Goal: Information Seeking & Learning: Learn about a topic

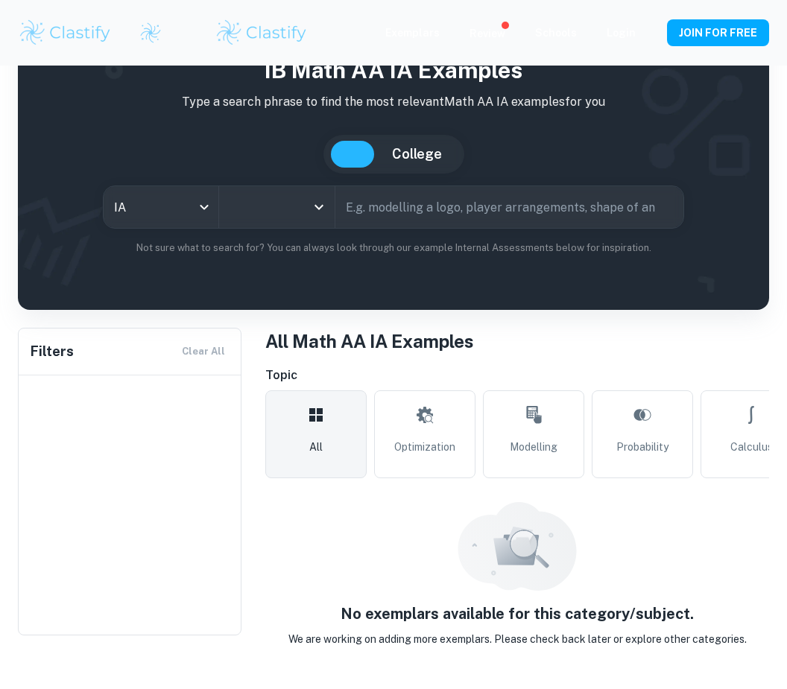
scroll to position [45, 0]
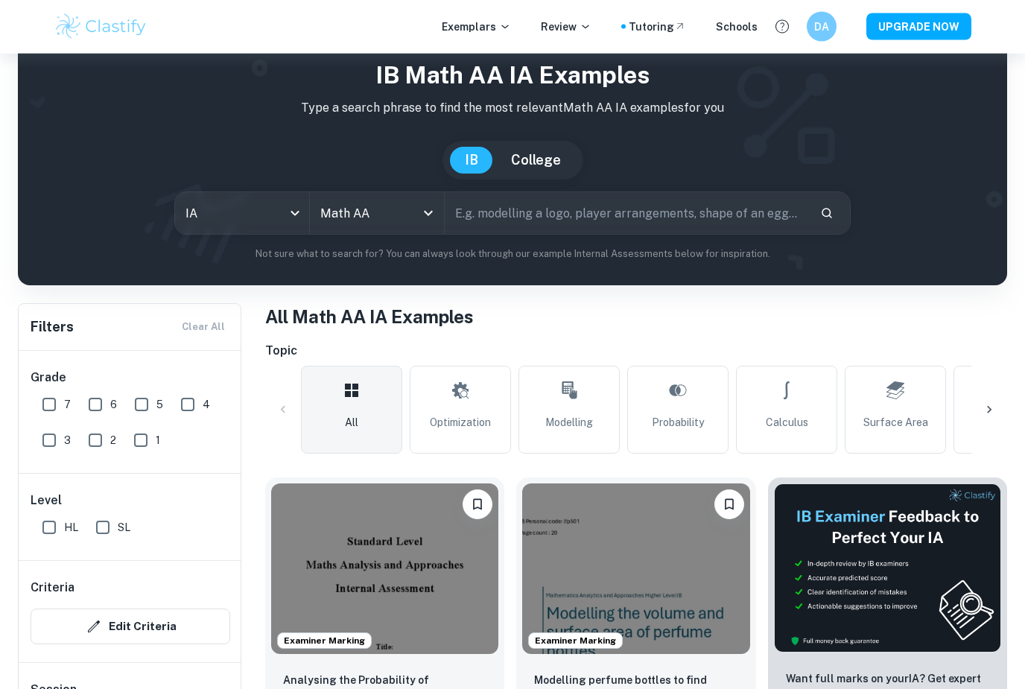
scroll to position [50, 0]
click at [57, 523] on input "HL" at bounding box center [49, 528] width 30 height 30
checkbox input "true"
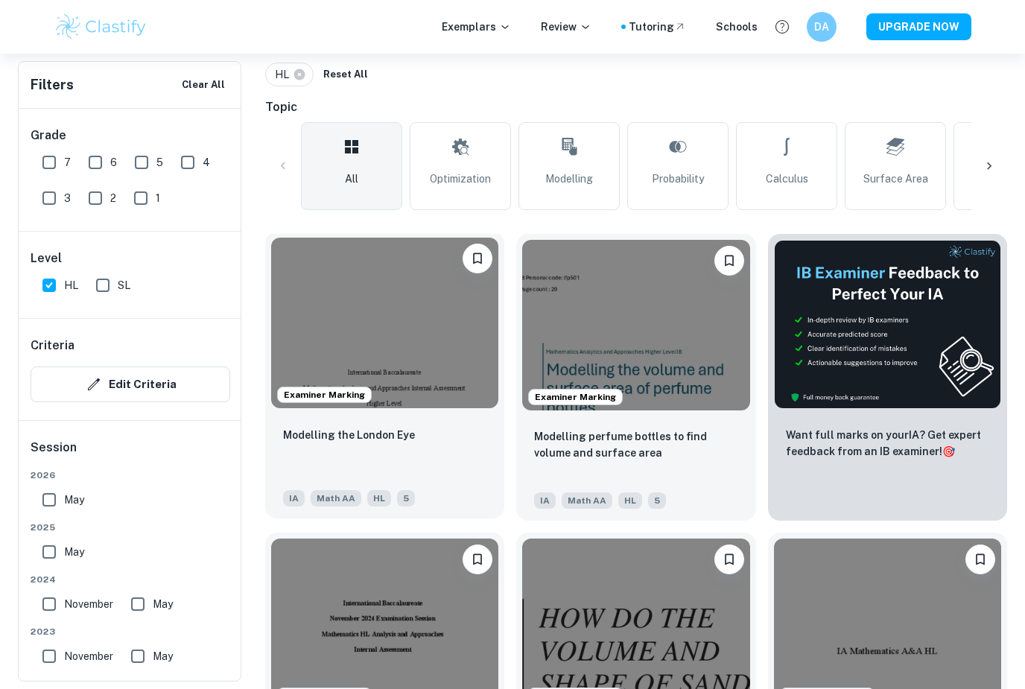
scroll to position [349, 0]
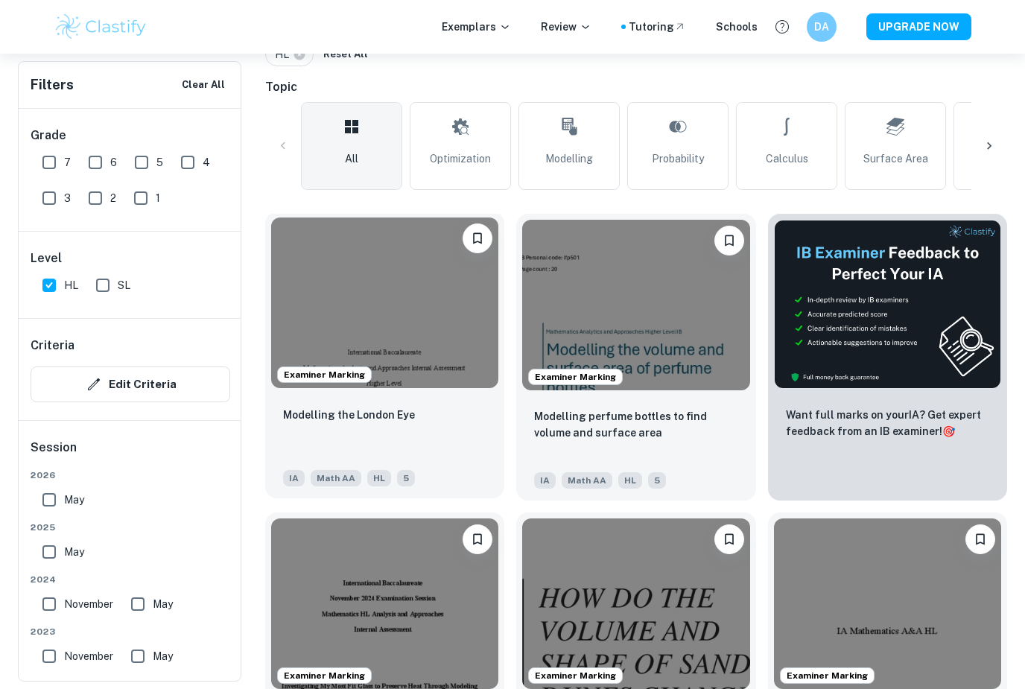
click at [460, 424] on div "Modelling the London Eye" at bounding box center [384, 431] width 203 height 51
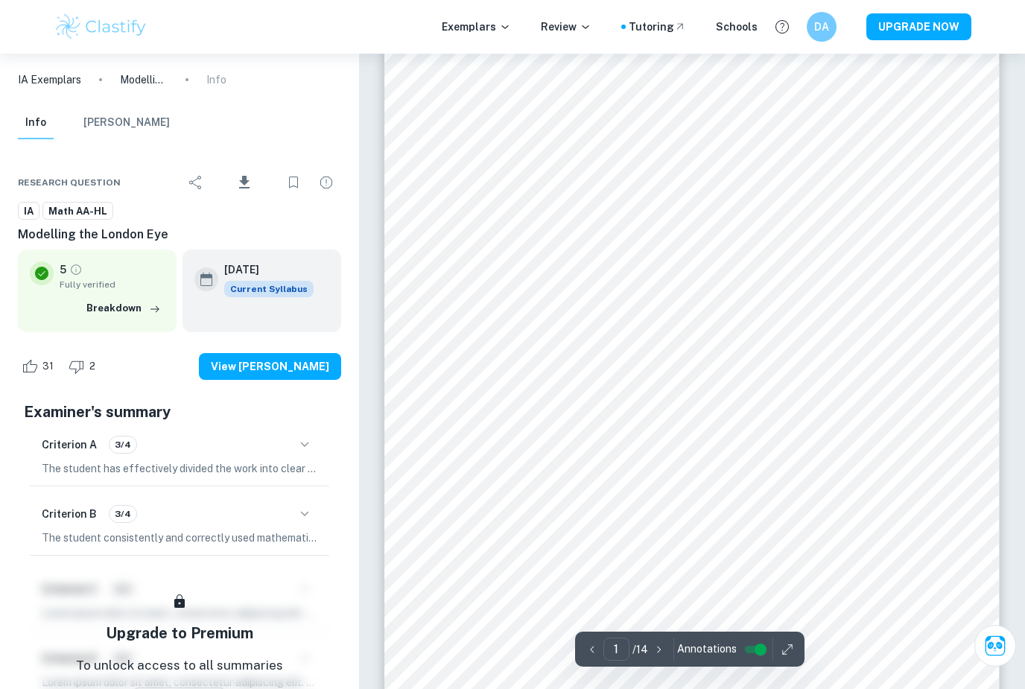
scroll to position [97, 0]
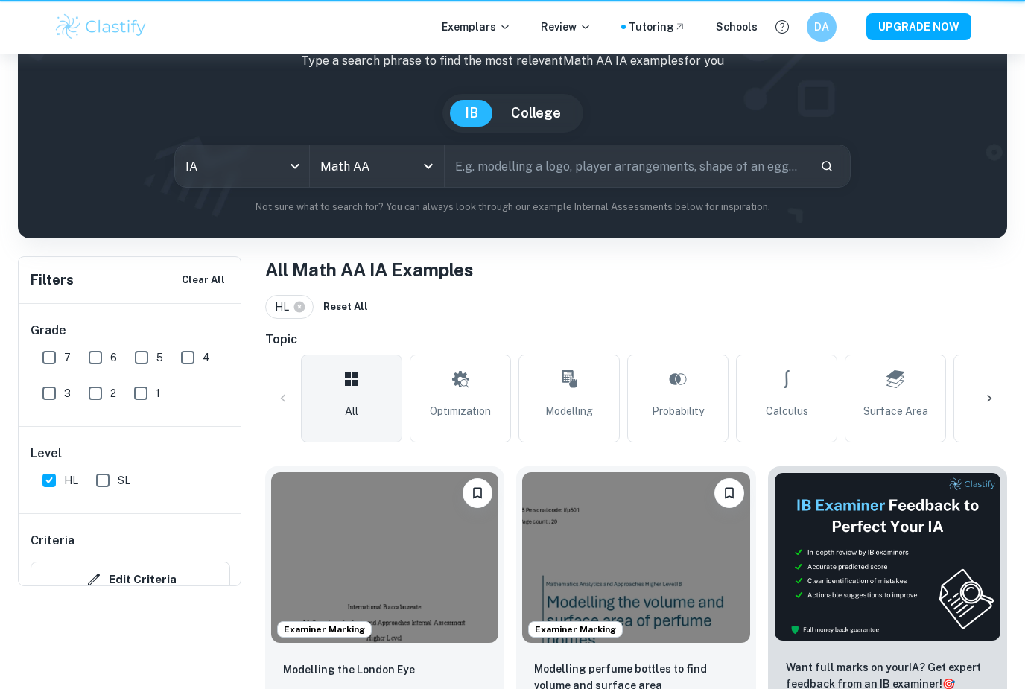
scroll to position [397, 0]
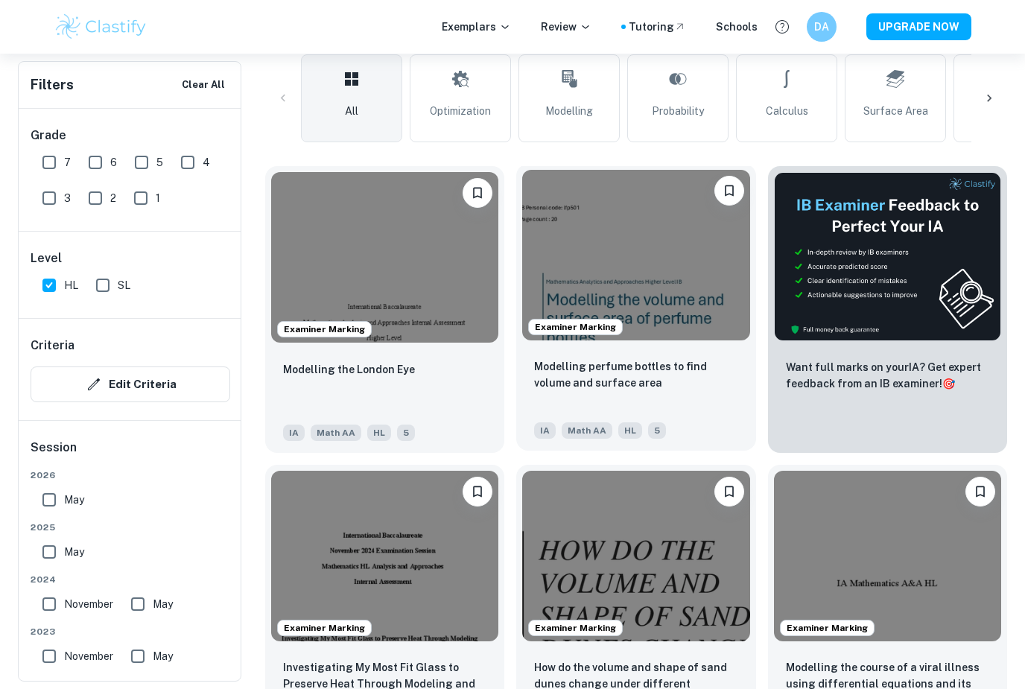
click at [541, 203] on img at bounding box center [635, 255] width 227 height 171
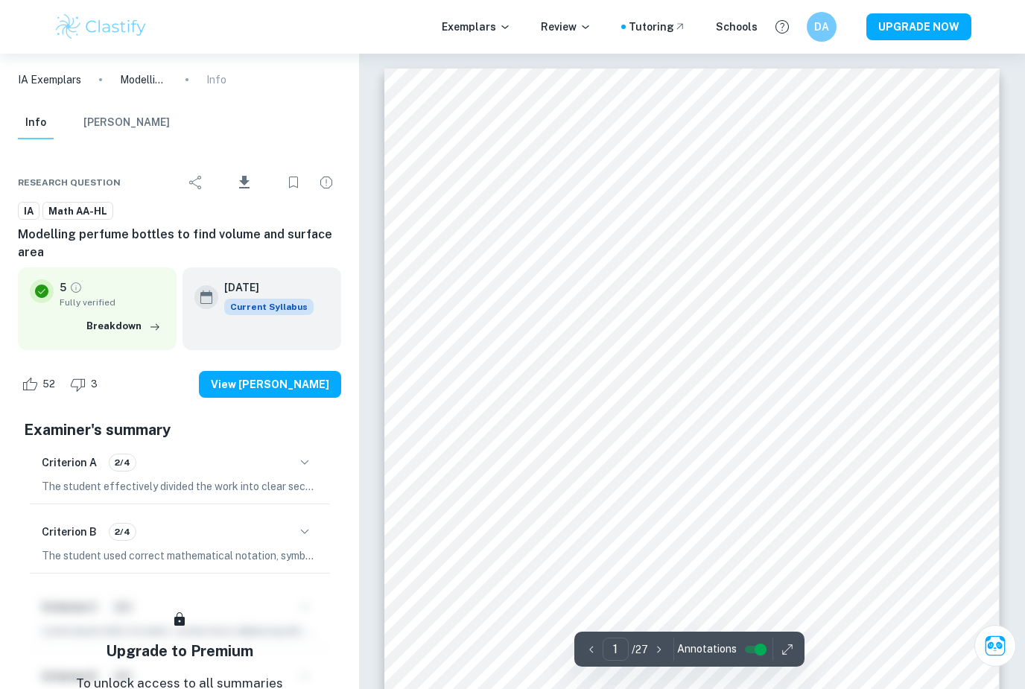
click at [359, 54] on div at bounding box center [359, 54] width 0 height 0
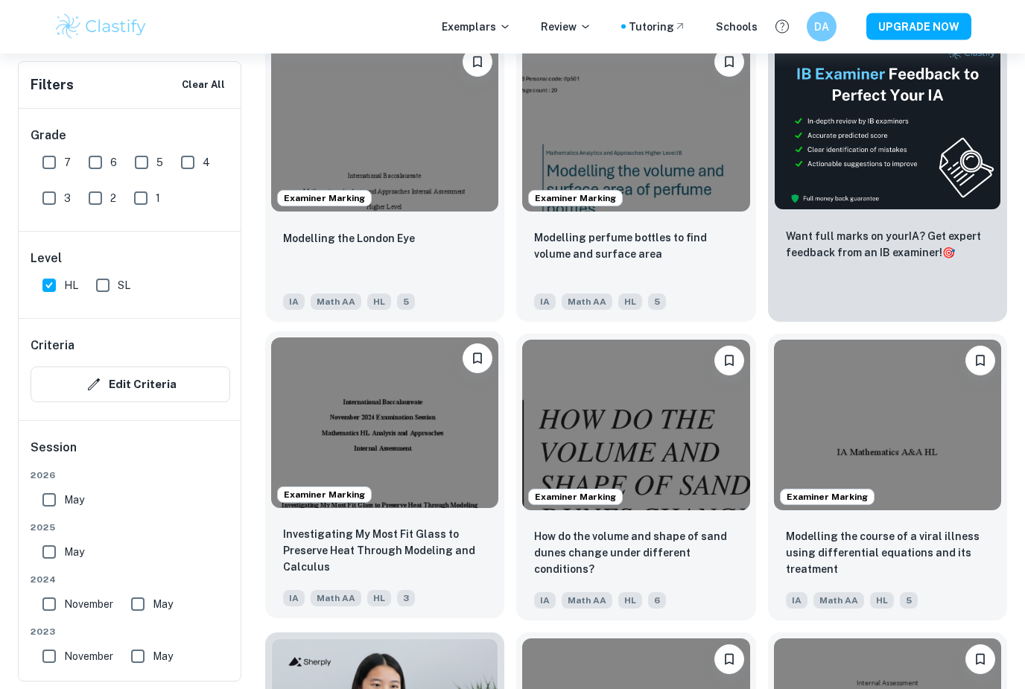
scroll to position [531, 0]
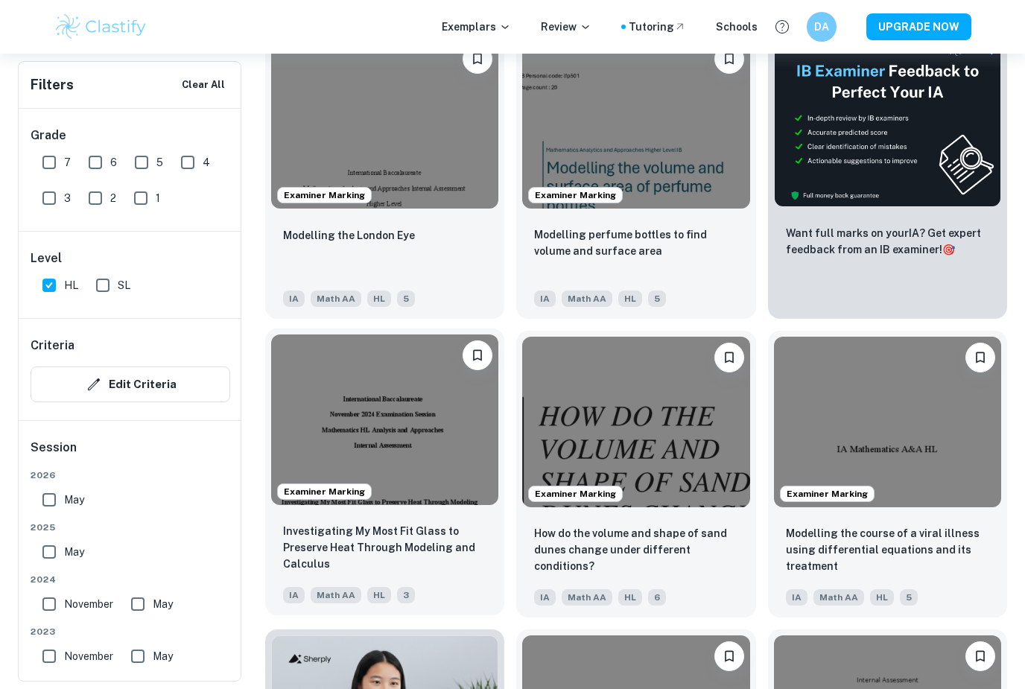
click at [443, 425] on img at bounding box center [384, 420] width 227 height 171
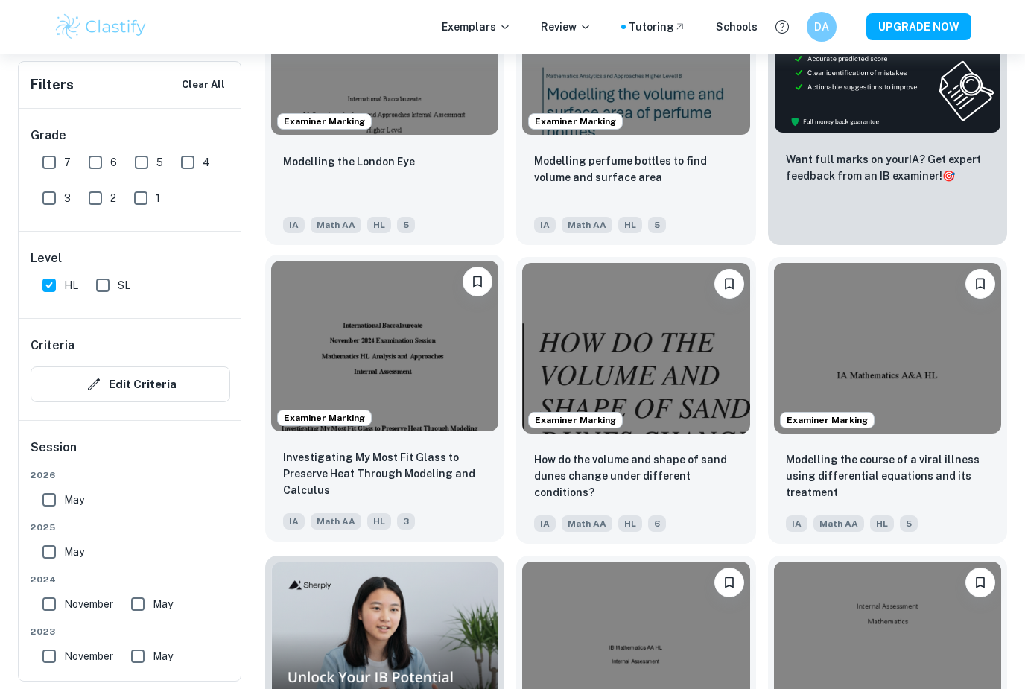
scroll to position [604, 0]
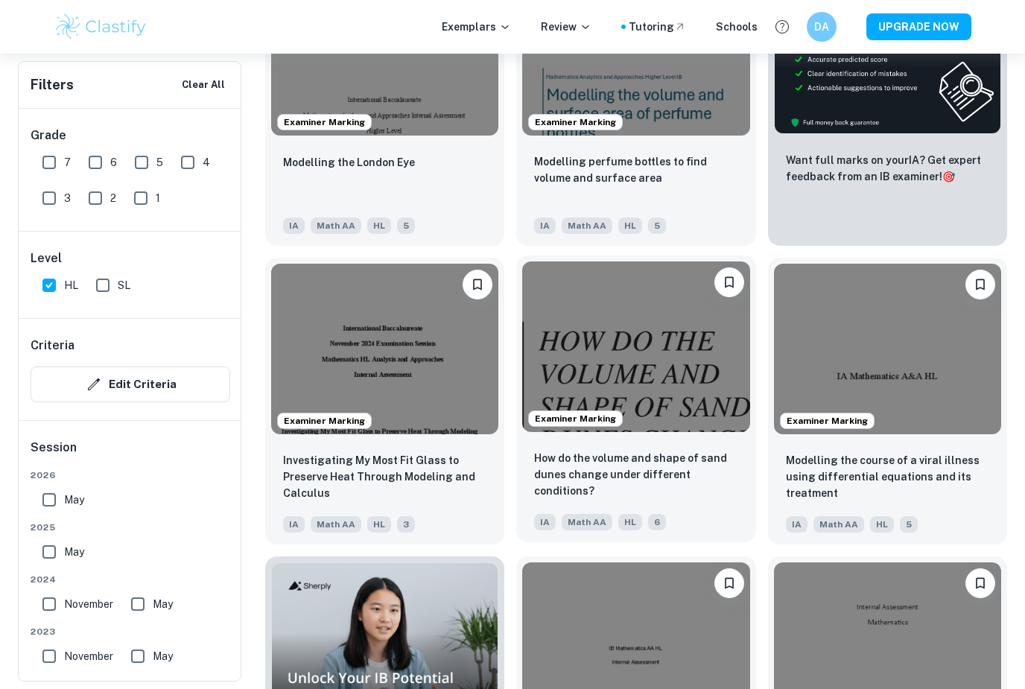
click at [635, 385] on img at bounding box center [635, 347] width 227 height 171
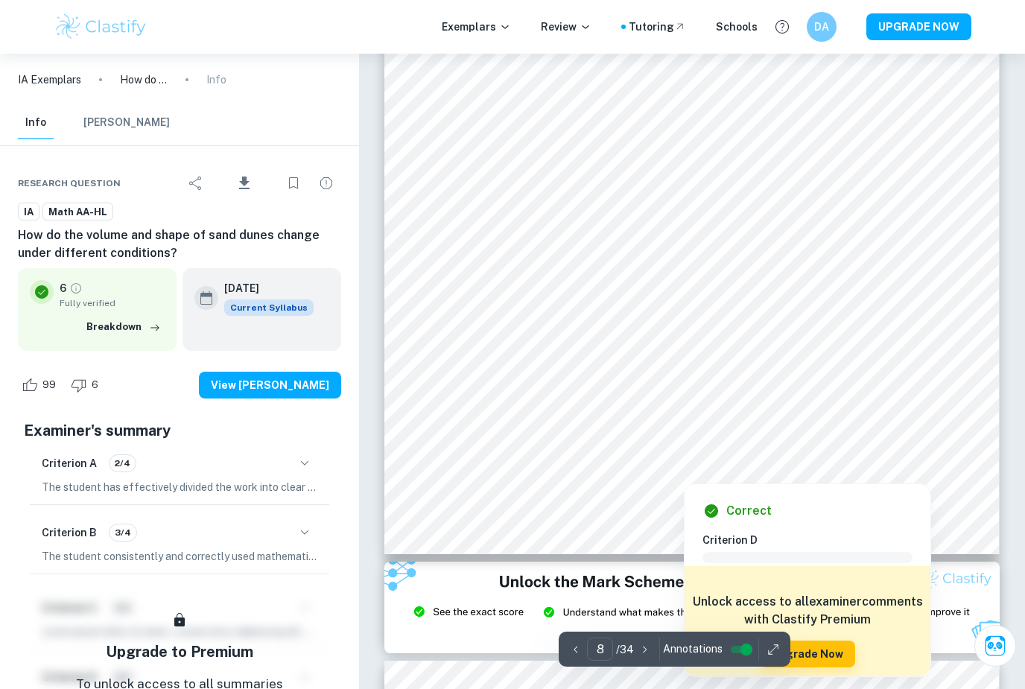
scroll to position [6733, 0]
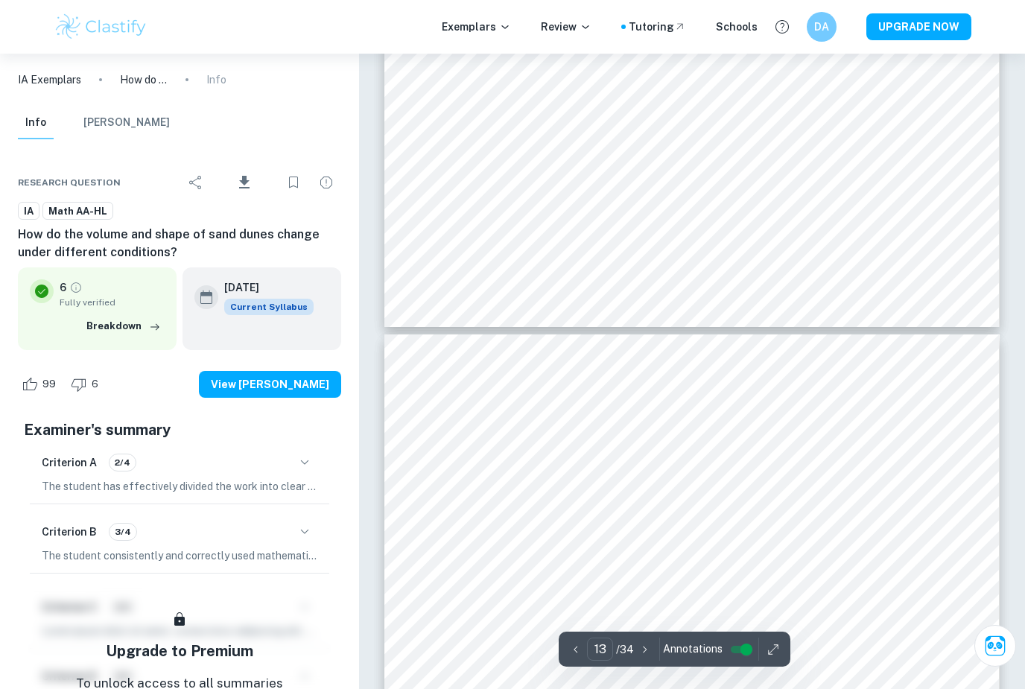
type input "12"
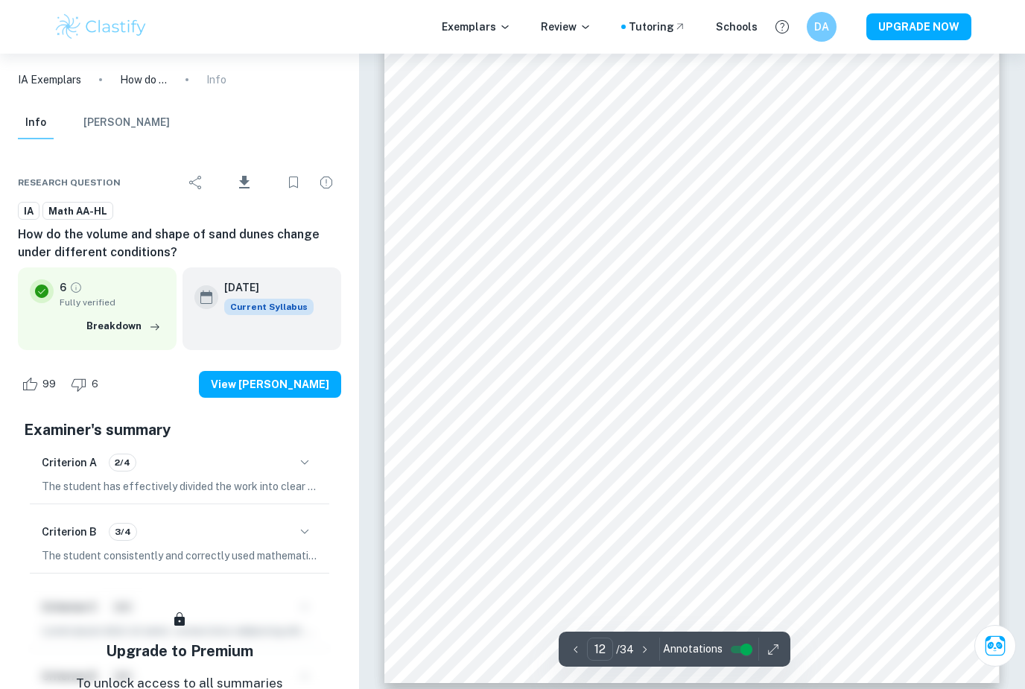
scroll to position [10003, 0]
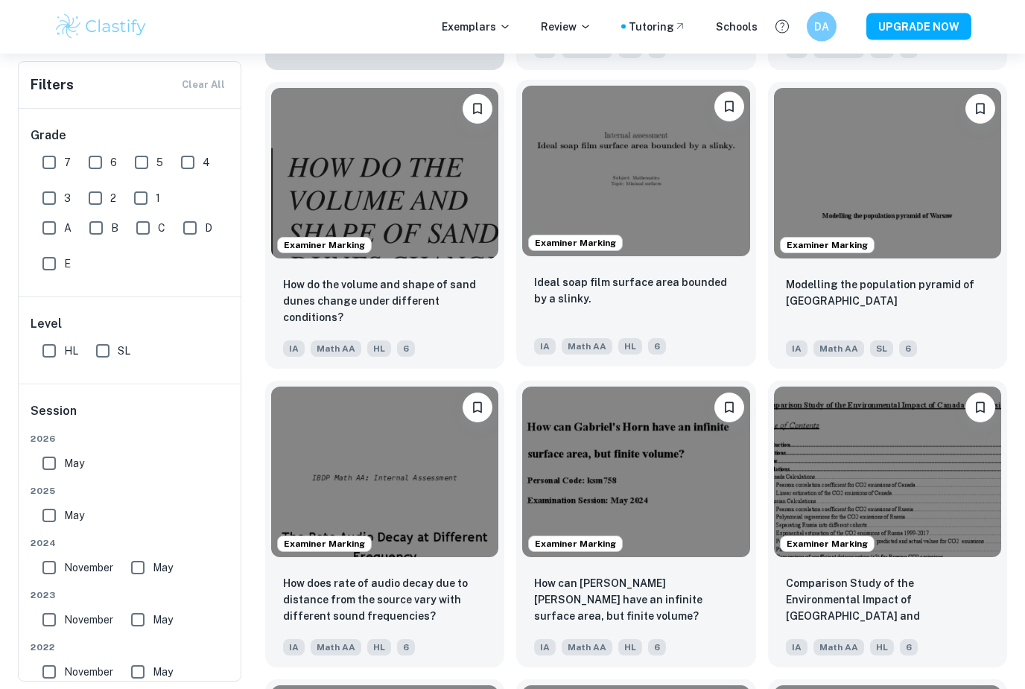
scroll to position [1342, 0]
click at [630, 320] on div "Ideal soap film surface area bounded by a slinky." at bounding box center [635, 299] width 203 height 51
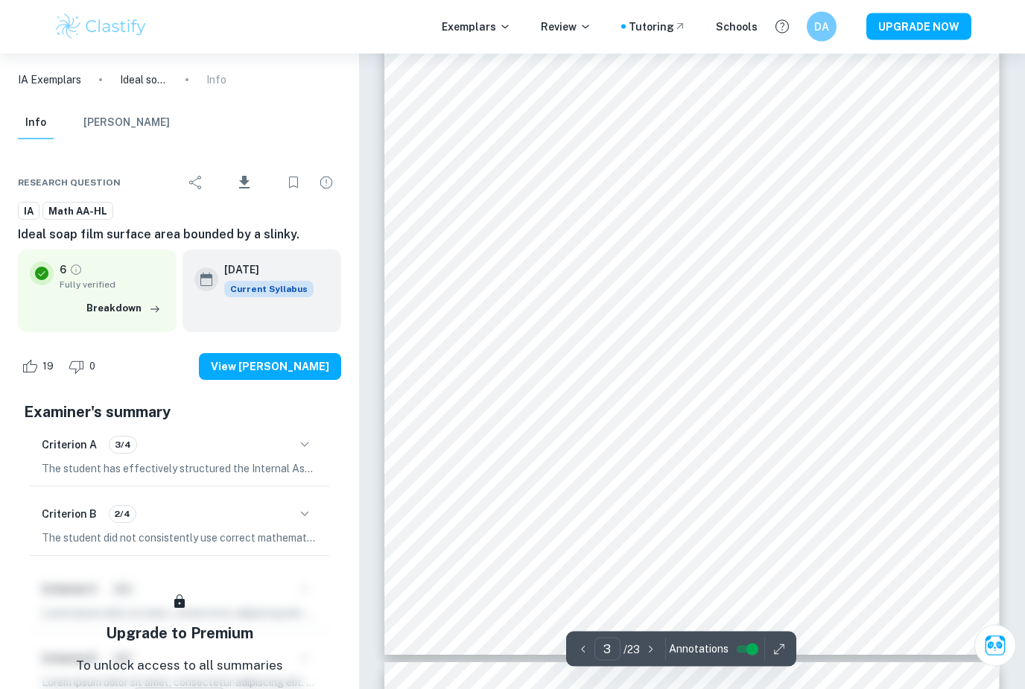
scroll to position [2237, 0]
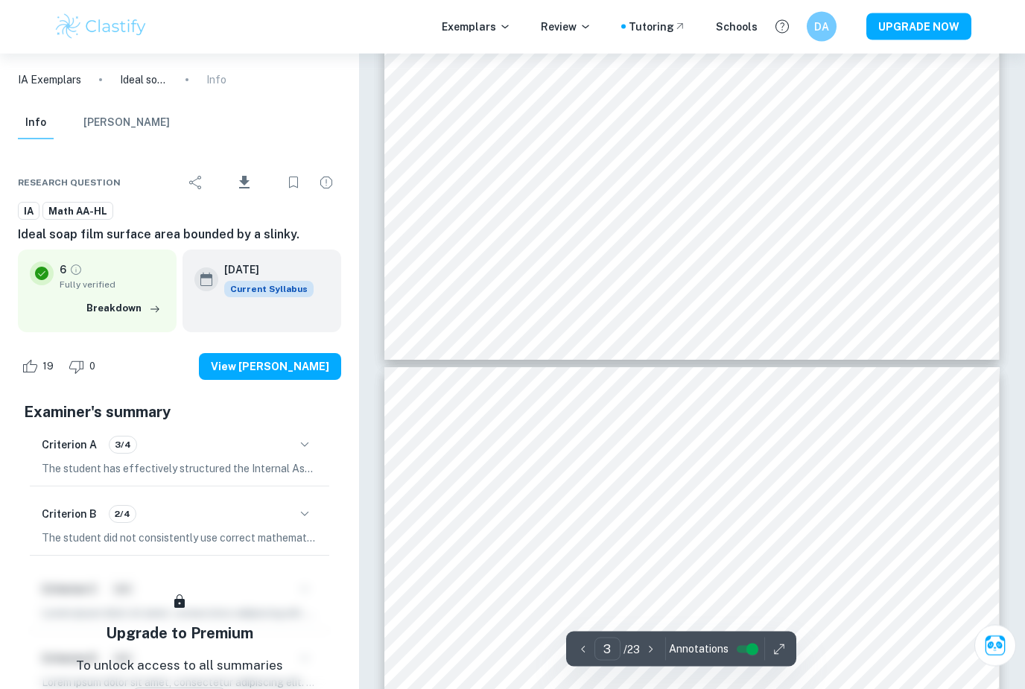
type input "4"
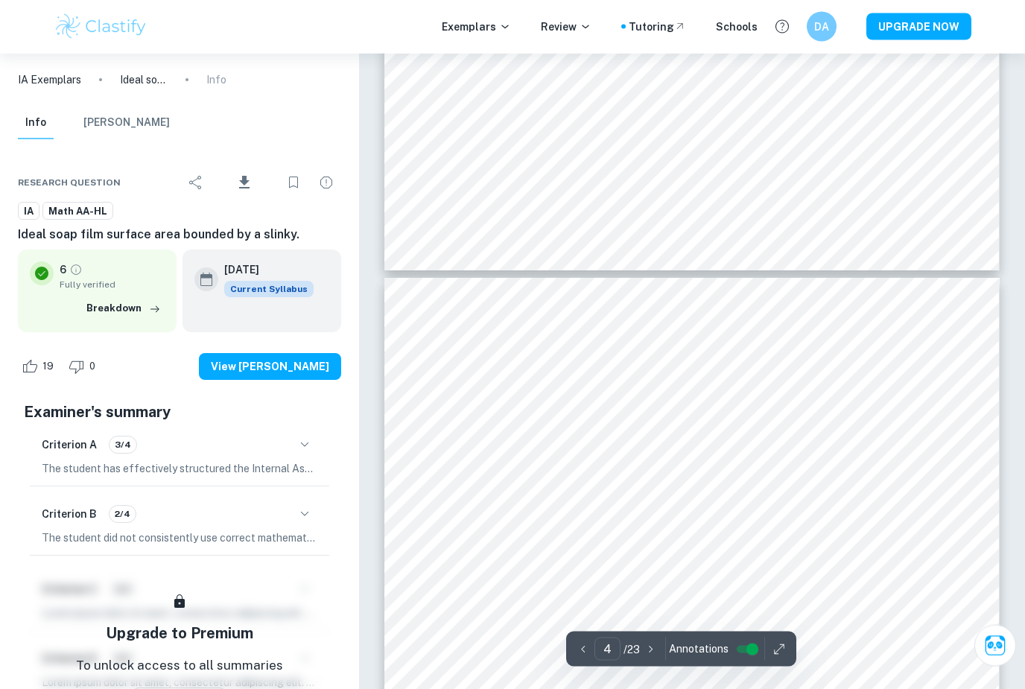
scroll to position [2595, 0]
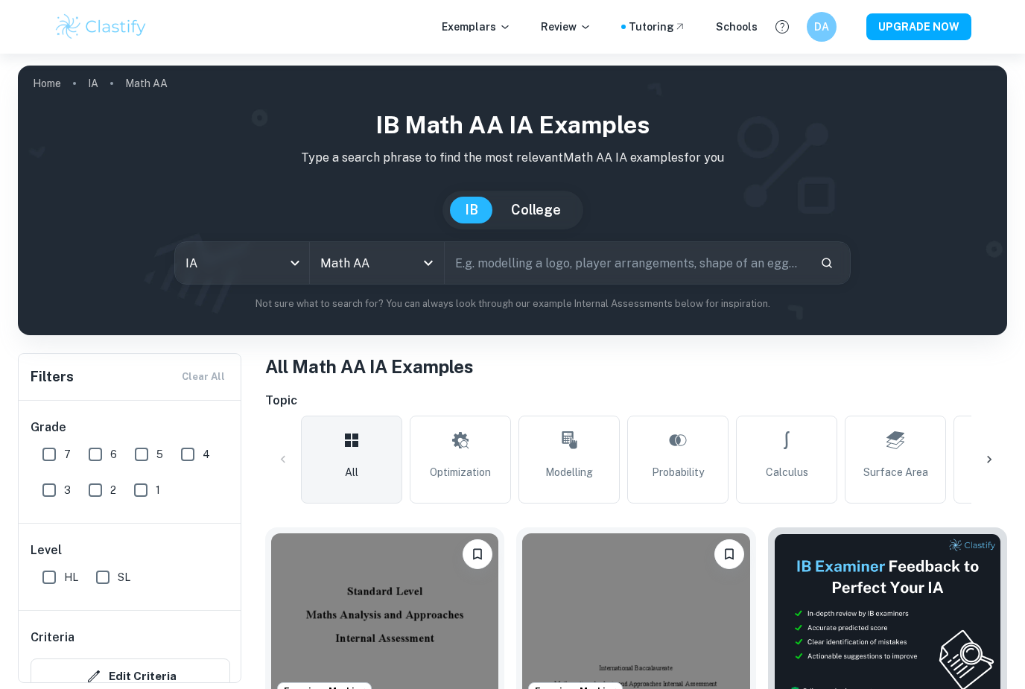
click at [65, 579] on span "HL" at bounding box center [71, 577] width 14 height 16
click at [64, 579] on input "HL" at bounding box center [49, 578] width 30 height 30
checkbox input "true"
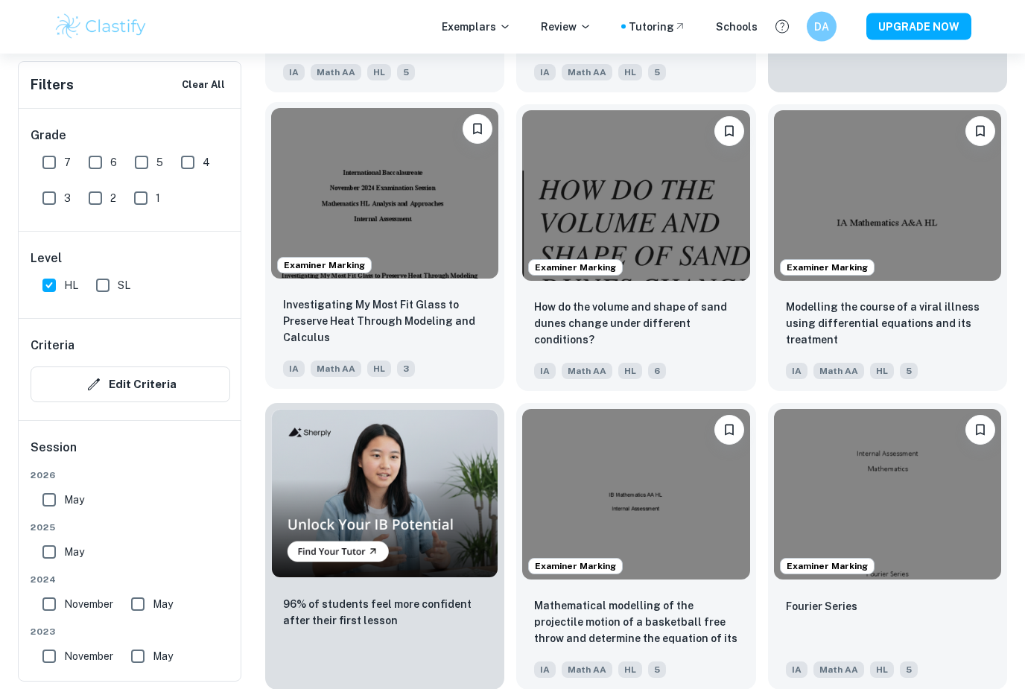
scroll to position [768, 0]
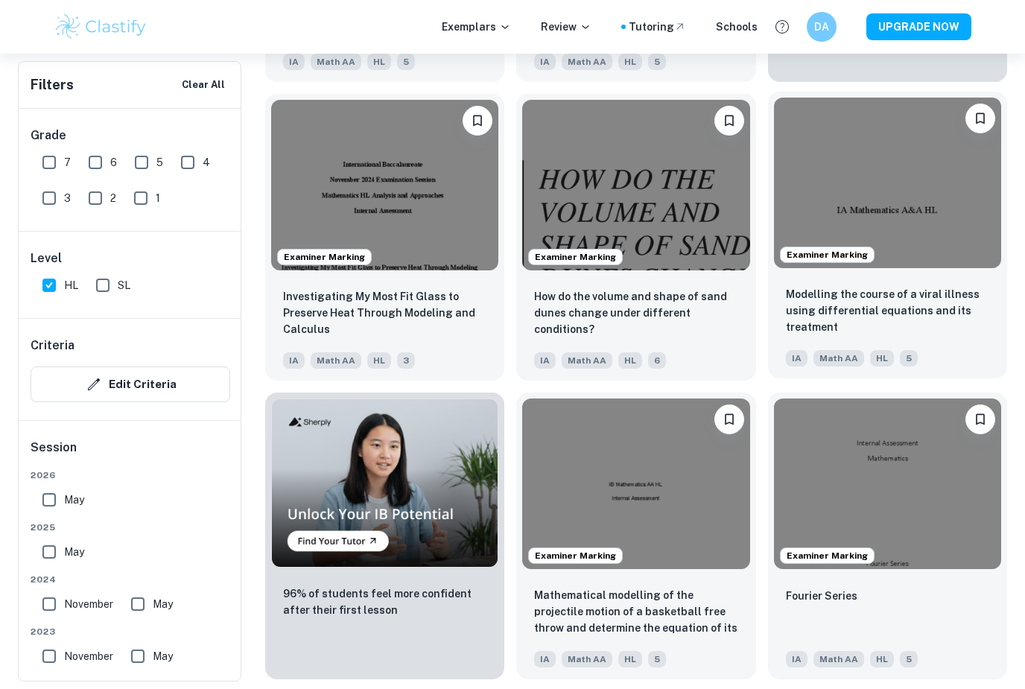
click at [837, 346] on div "Math AA" at bounding box center [836, 355] width 57 height 24
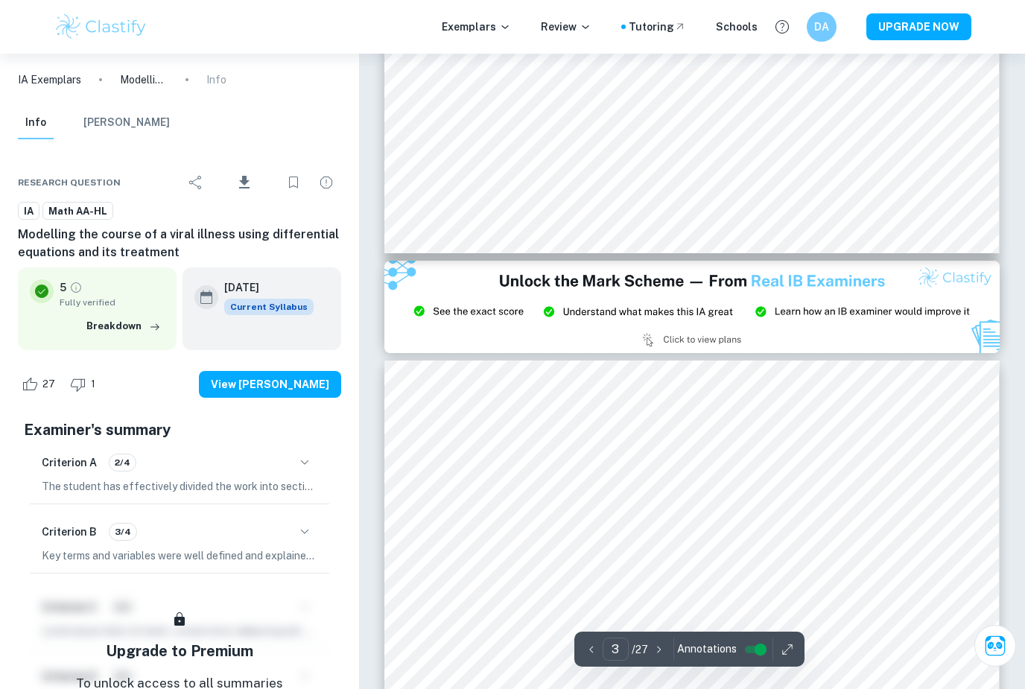
type input "2"
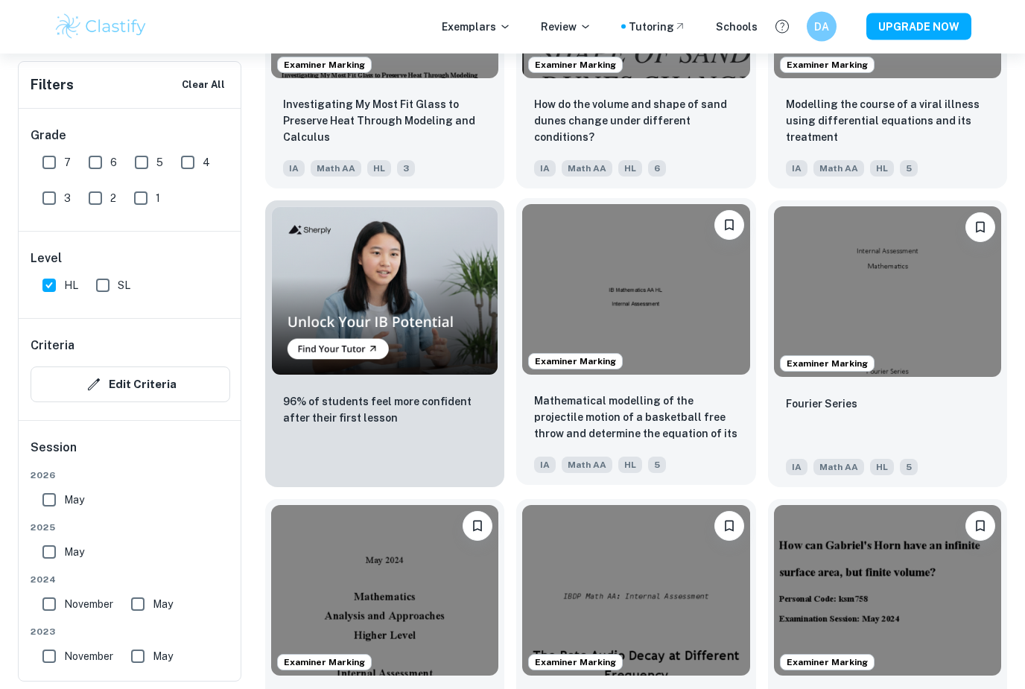
scroll to position [961, 0]
click at [709, 443] on div "Mathematical modelling of the projectile motion of a basketball free throw and …" at bounding box center [635, 418] width 203 height 51
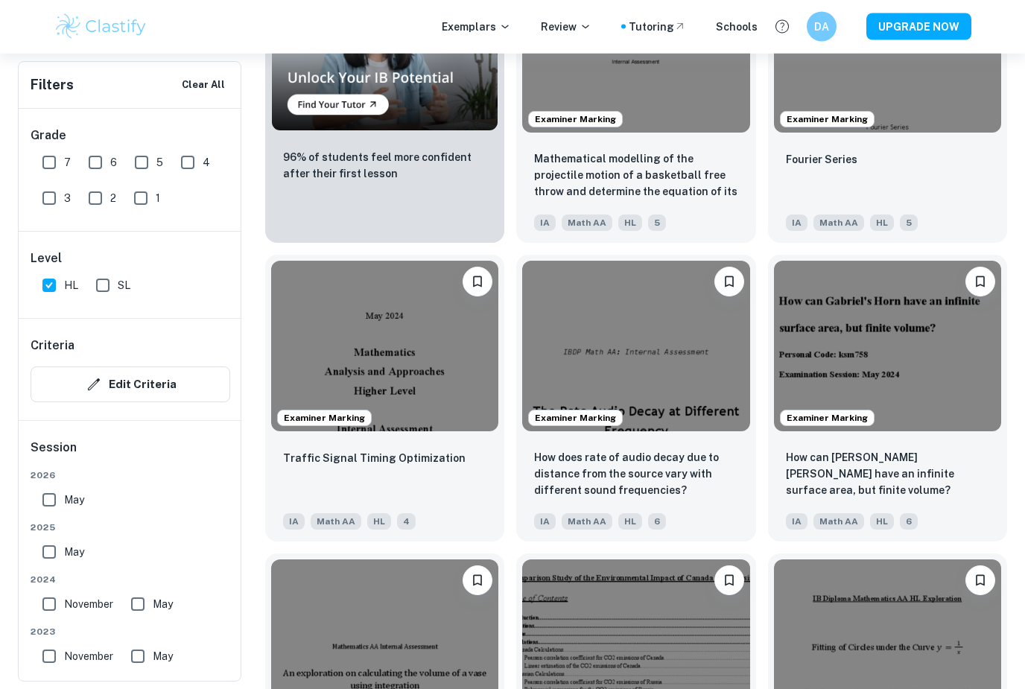
scroll to position [1207, 0]
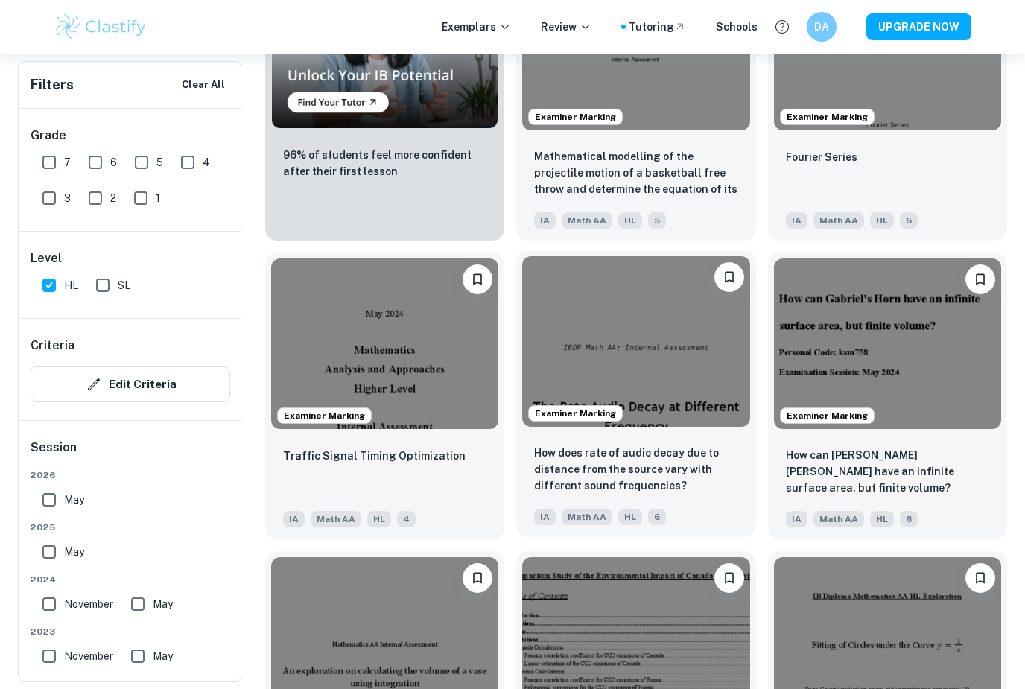
click at [736, 509] on div "IA Math AA HL 6" at bounding box center [635, 516] width 203 height 18
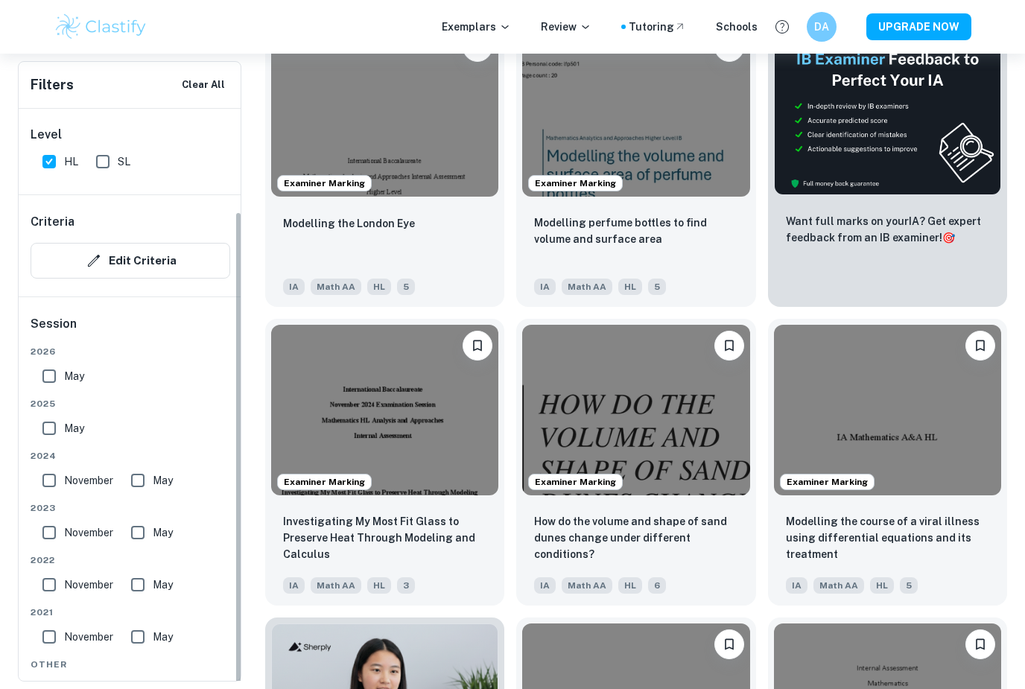
scroll to position [123, 0]
click at [69, 259] on button "Edit Criteria" at bounding box center [131, 262] width 200 height 36
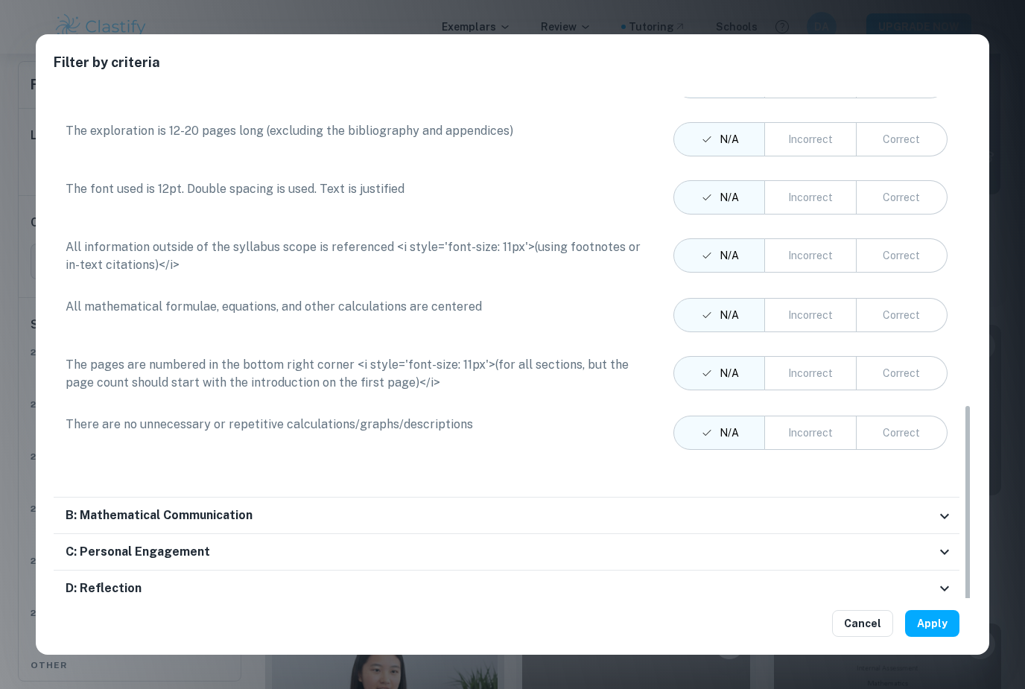
scroll to position [706, 0]
click at [867, 637] on button "Cancel" at bounding box center [862, 623] width 61 height 27
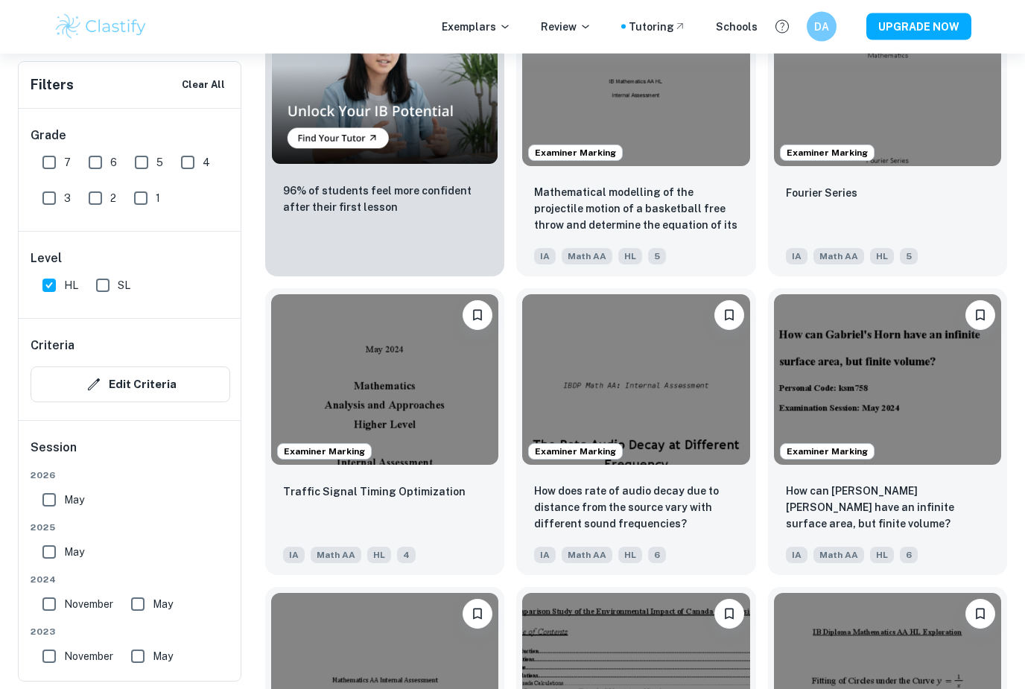
scroll to position [1172, 0]
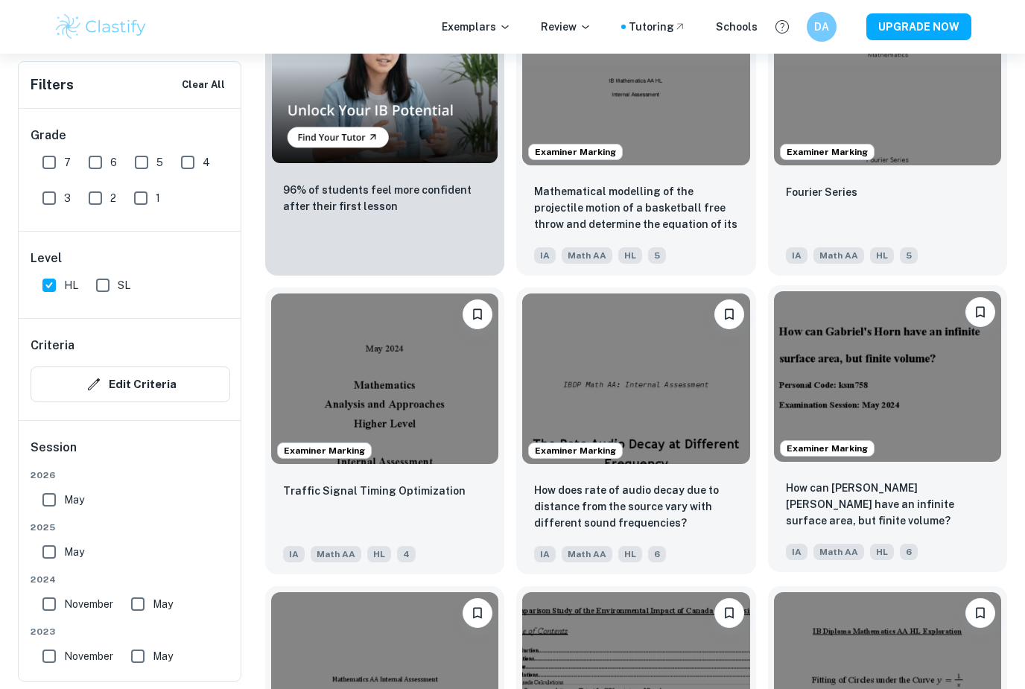
click at [962, 436] on img at bounding box center [887, 376] width 227 height 171
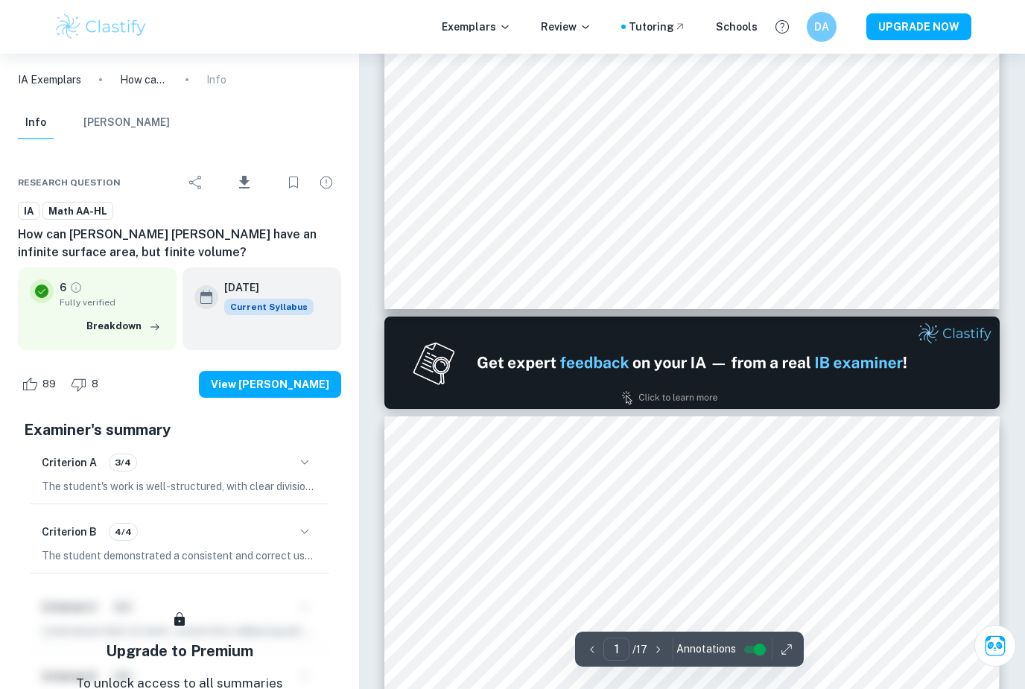
type input "2"
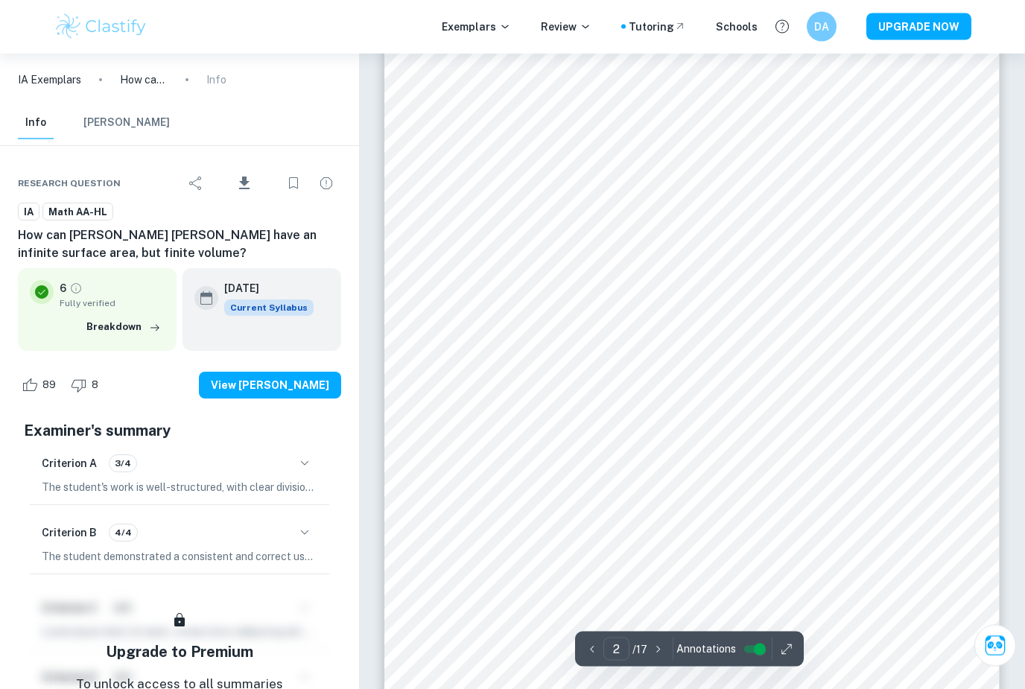
scroll to position [953, 0]
